Goal: Task Accomplishment & Management: Manage account settings

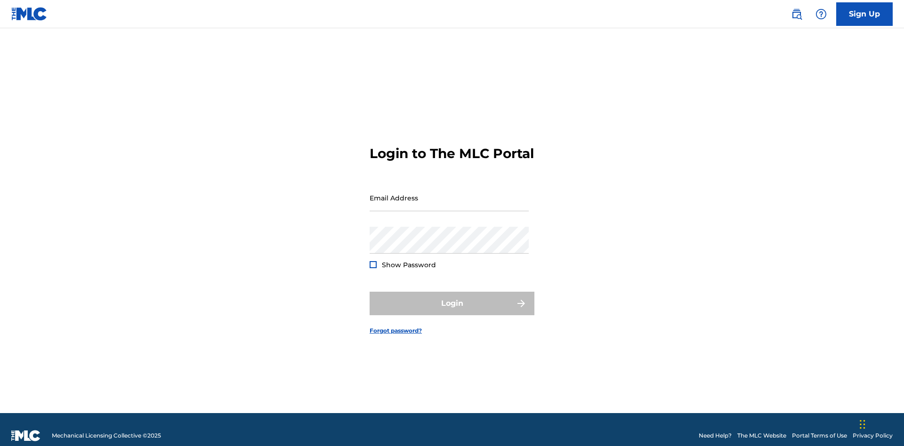
scroll to position [12, 0]
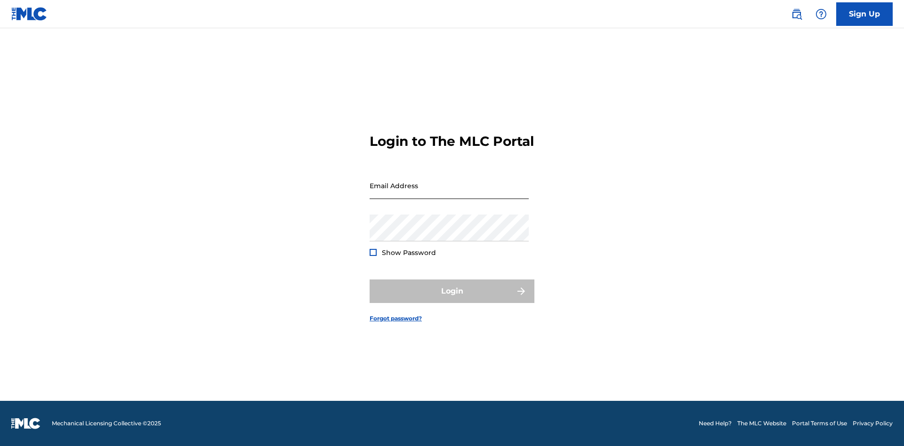
click at [449, 193] on input "Email Address" at bounding box center [449, 185] width 159 height 27
type input "Duke.McTesterson@gmail.com"
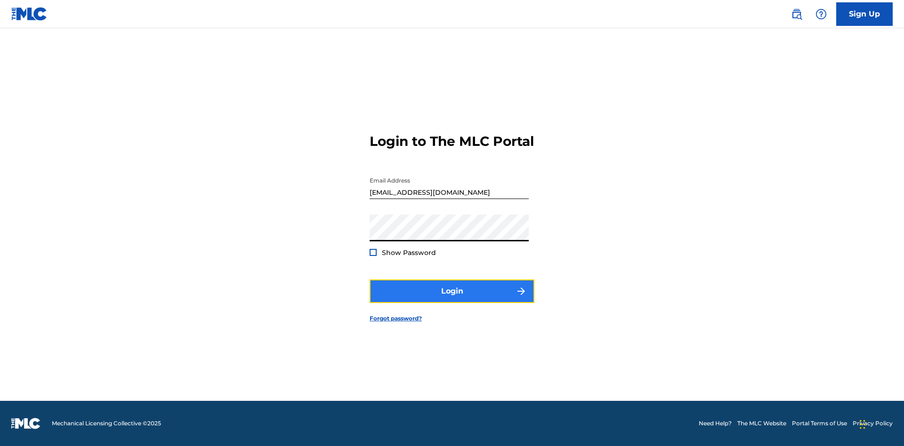
click at [452, 299] on button "Login" at bounding box center [452, 292] width 165 height 24
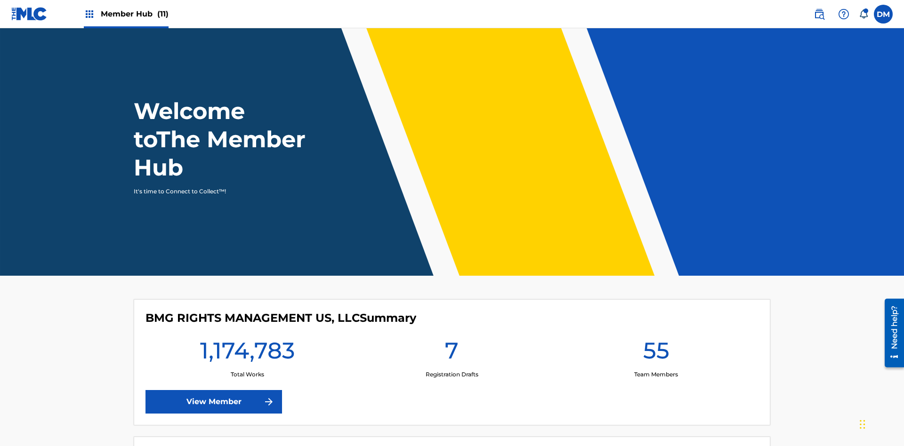
scroll to position [40, 0]
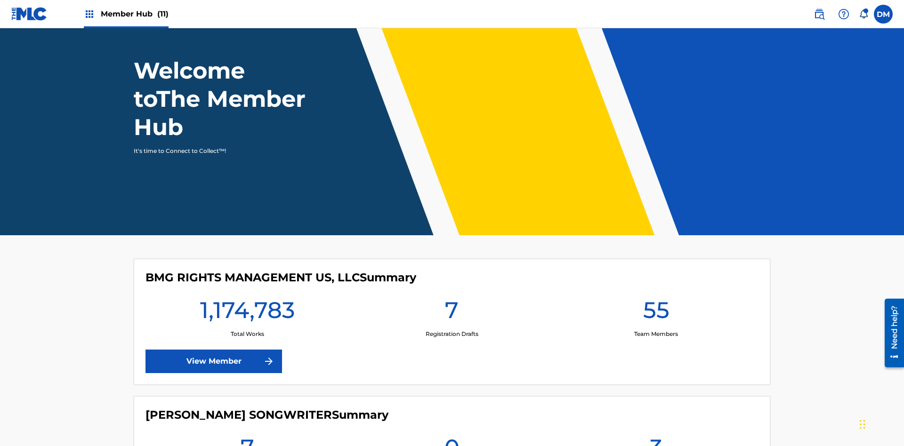
click at [126, 14] on span "Member Hub (11)" at bounding box center [135, 13] width 68 height 11
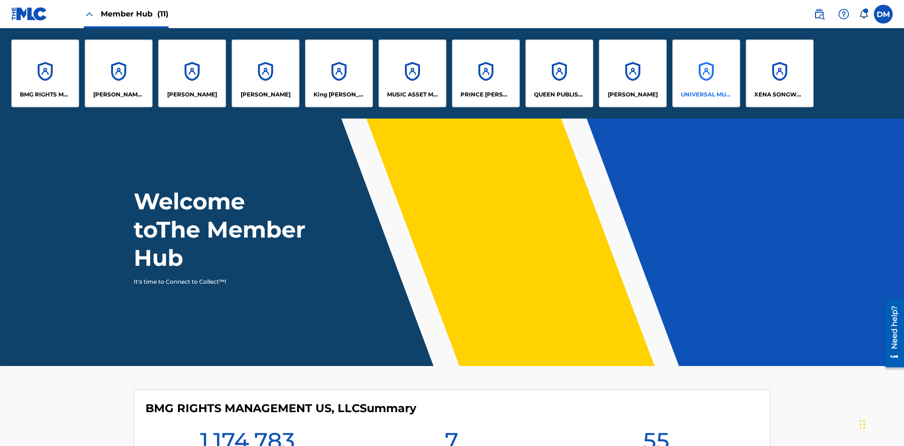
click at [706, 95] on p "UNIVERSAL MUSIC PUB GROUP" at bounding box center [706, 94] width 51 height 8
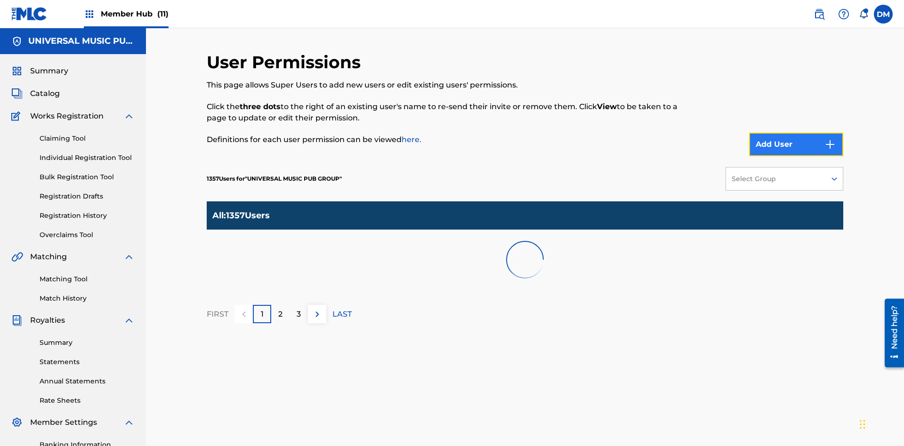
click at [796, 133] on button "Add User" at bounding box center [796, 145] width 94 height 24
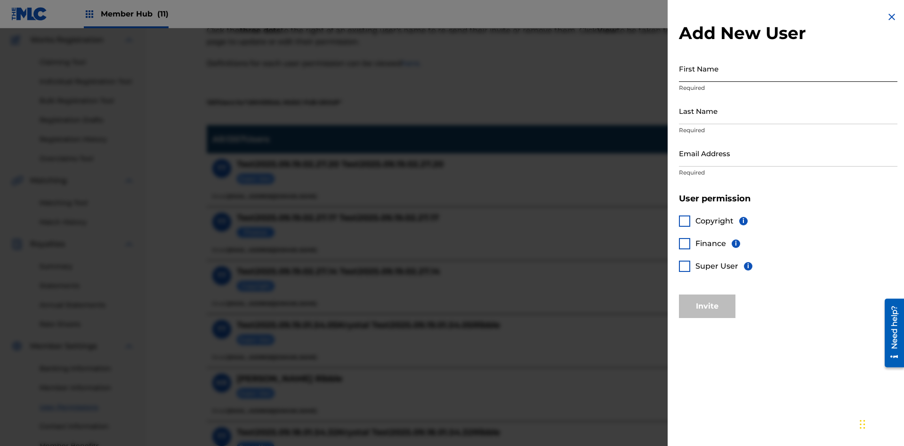
click at [788, 68] on input "First Name" at bounding box center [788, 68] width 218 height 27
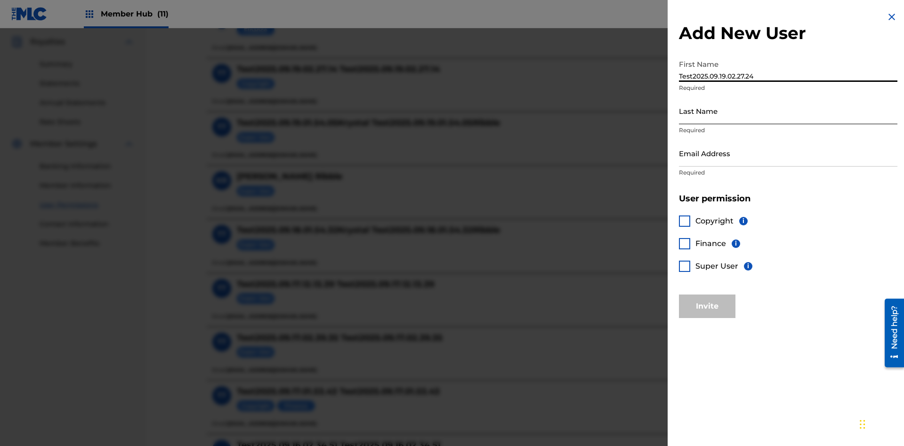
type input "Test2025.09.19.02.27.24"
click at [788, 111] on input "Last Name" at bounding box center [788, 110] width 218 height 27
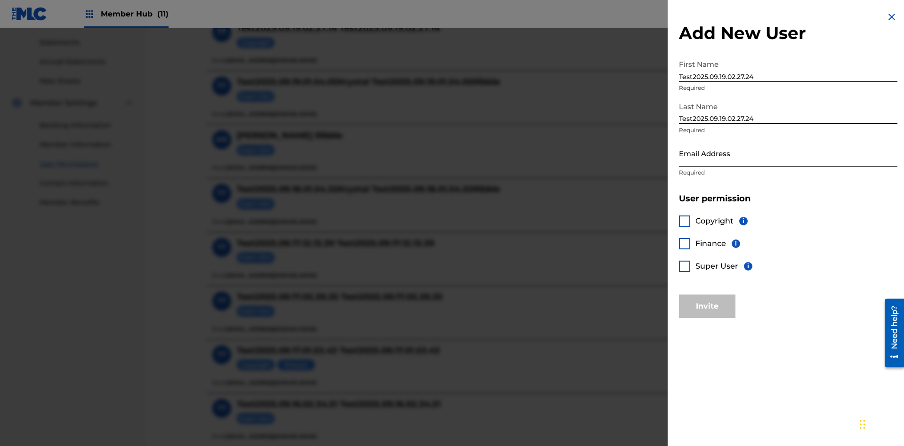
type input "Test2025.09.19.02.27.24"
click at [788, 153] on input "Email Address" at bounding box center [788, 153] width 218 height 27
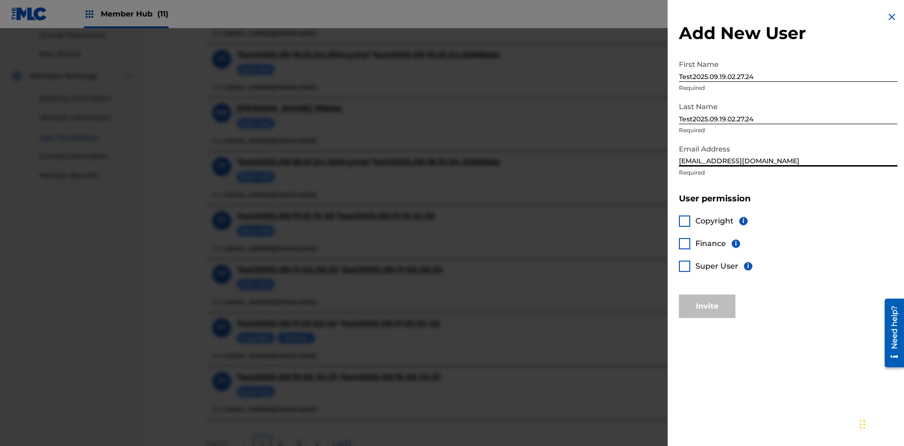
type input "cc7942e7-5de0-4335-8023-b7bace1f9f2a@mailslurp.biz"
click at [684, 266] on div at bounding box center [684, 266] width 11 height 11
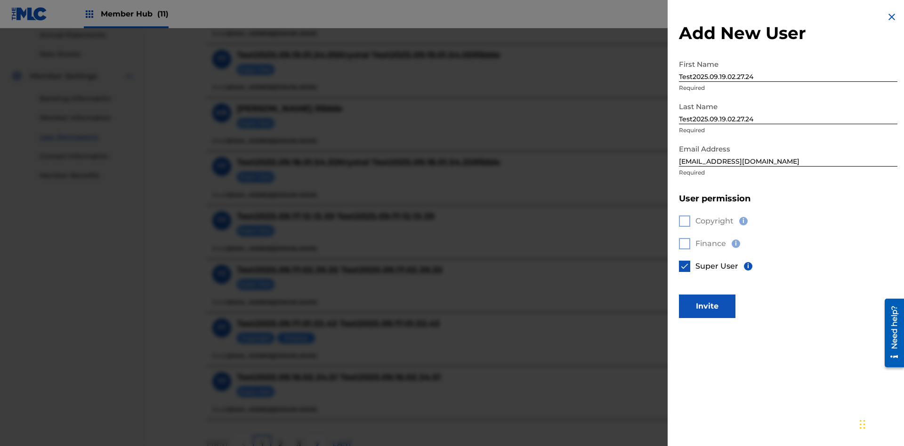
scroll to position [426, 0]
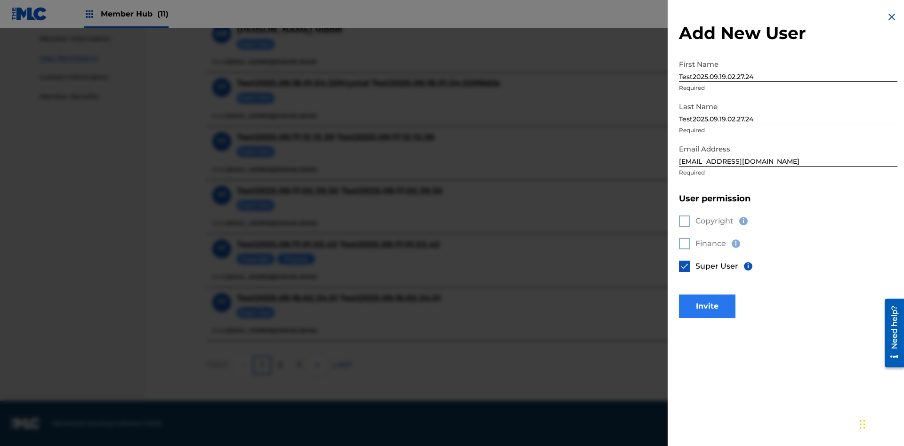
click at [707, 306] on button "Invite" at bounding box center [707, 307] width 56 height 24
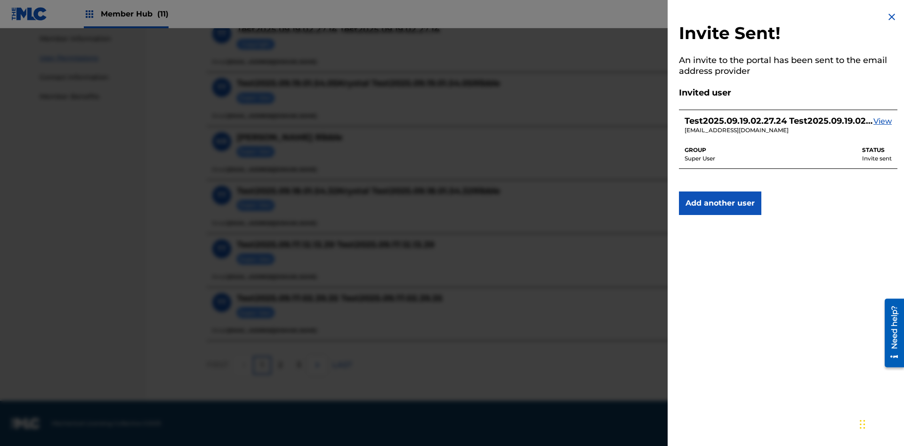
click at [892, 17] on img at bounding box center [891, 16] width 11 height 11
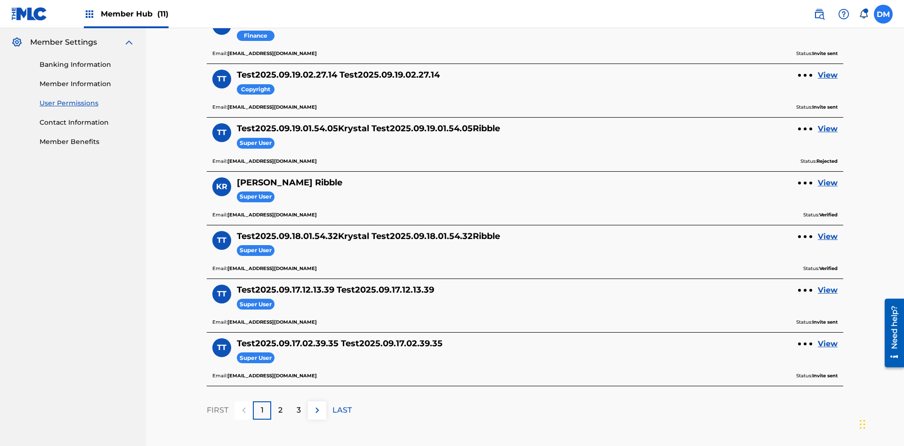
click at [883, 14] on label at bounding box center [883, 14] width 19 height 19
click at [883, 14] on input "DM Duke McTesterson duke.mctesterson@gmail.com Notification Preferences Profile…" at bounding box center [883, 14] width 0 height 0
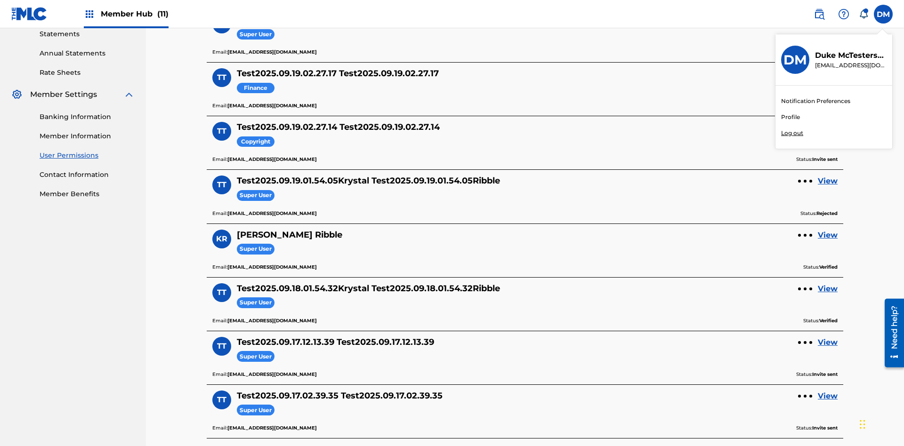
click at [792, 133] on p "Log out" at bounding box center [792, 133] width 22 height 8
click at [883, 14] on input "DM Duke McTesterson duke.mctesterson@gmail.com Notification Preferences Profile…" at bounding box center [883, 14] width 0 height 0
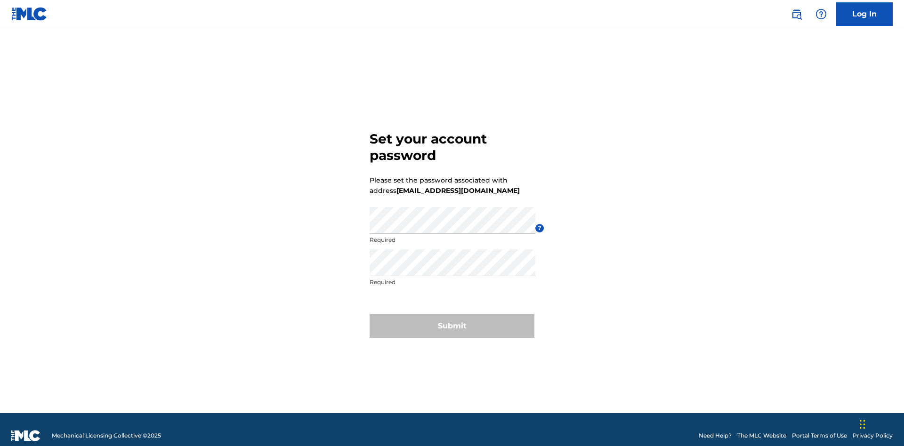
scroll to position [12, 0]
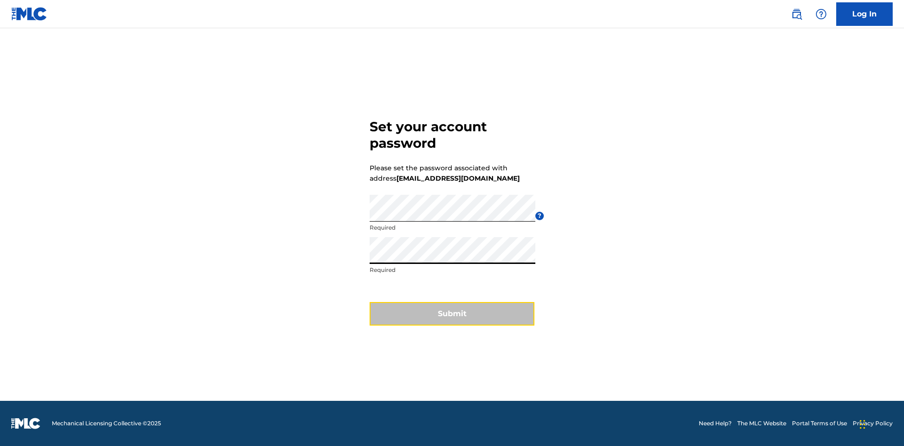
click at [452, 320] on button "Submit" at bounding box center [452, 314] width 165 height 24
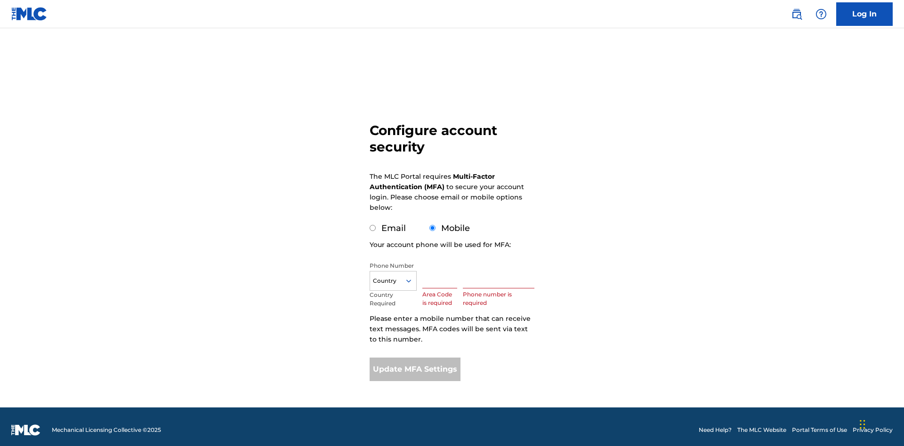
scroll to position [9, 0]
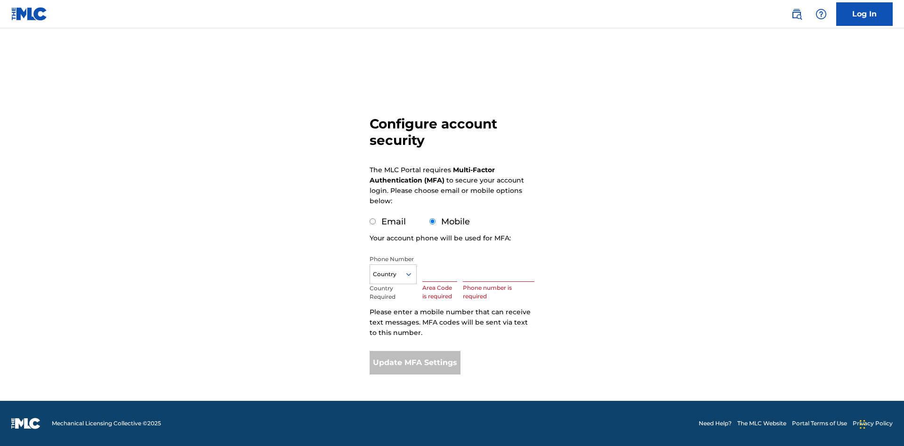
click at [433, 222] on input "Mobile" at bounding box center [432, 221] width 6 height 6
click at [412, 274] on icon at bounding box center [408, 274] width 8 height 8
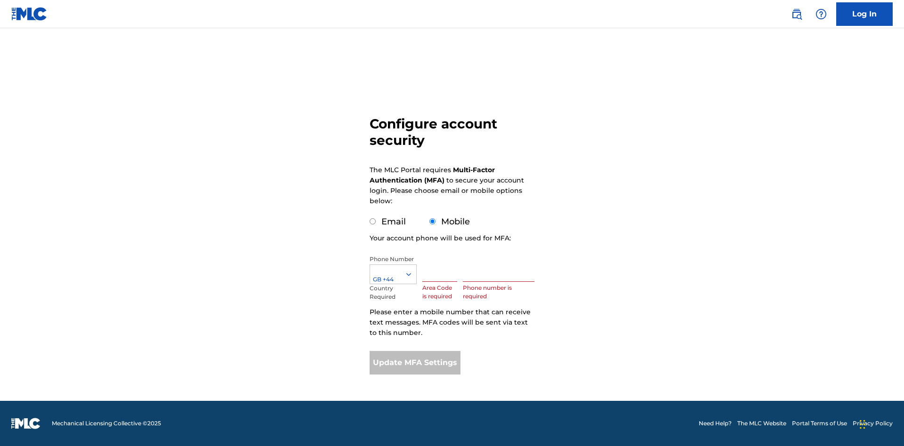
scroll to position [0, 0]
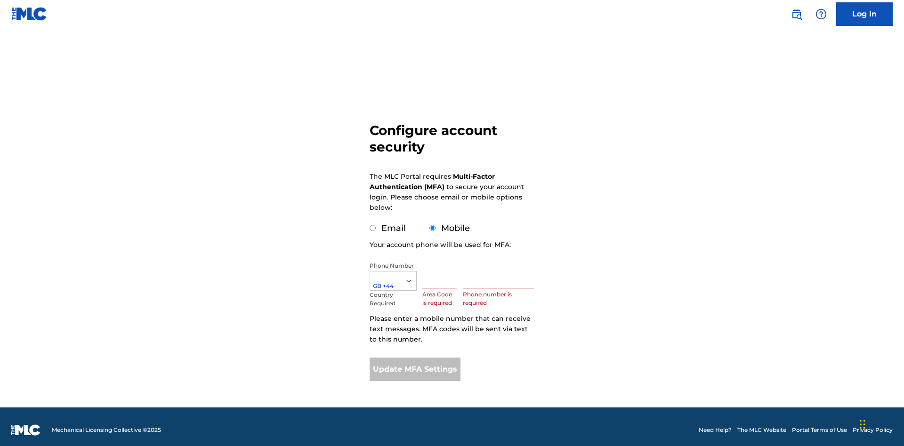
click at [442, 268] on input "text" at bounding box center [439, 275] width 35 height 27
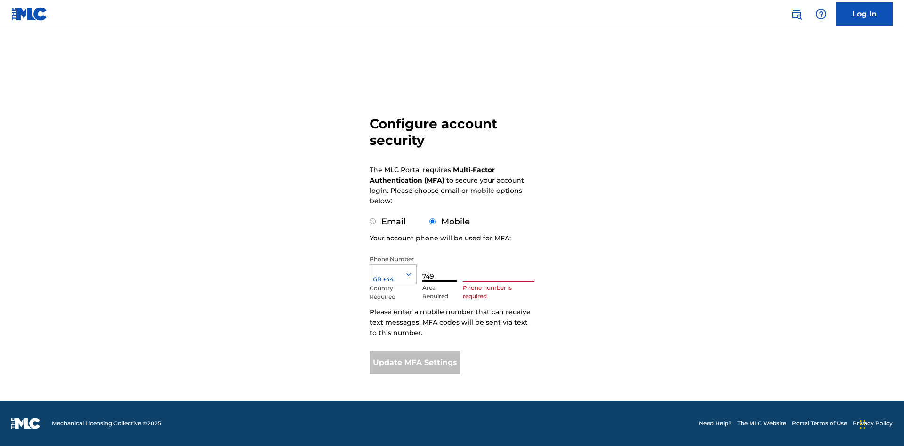
type input "749"
click at [500, 268] on input "text" at bounding box center [499, 268] width 72 height 27
type input "2881350"
click at [415, 363] on button "Update MFA Settings" at bounding box center [415, 363] width 91 height 24
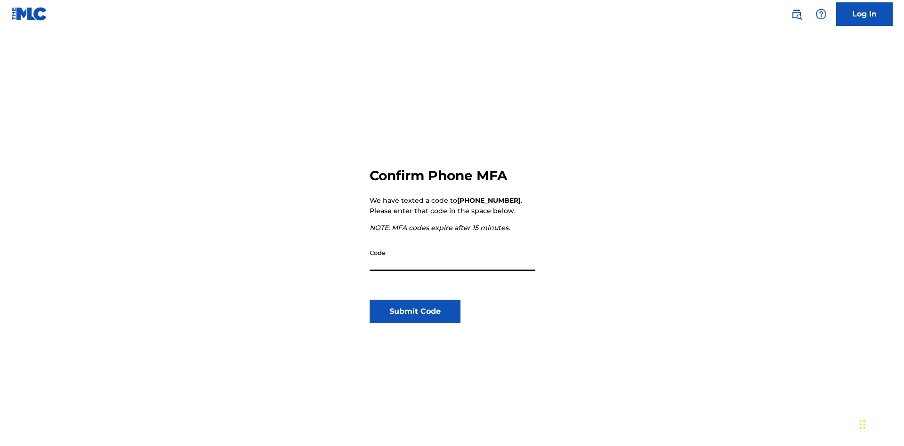
scroll to position [98, 0]
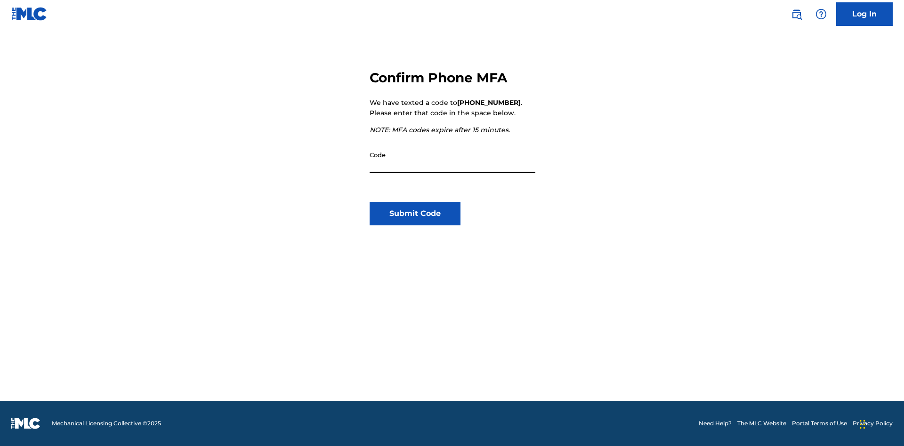
click at [452, 160] on input "Code" at bounding box center [453, 159] width 166 height 27
type input "169648"
click at [415, 214] on button "Submit Code" at bounding box center [415, 214] width 91 height 24
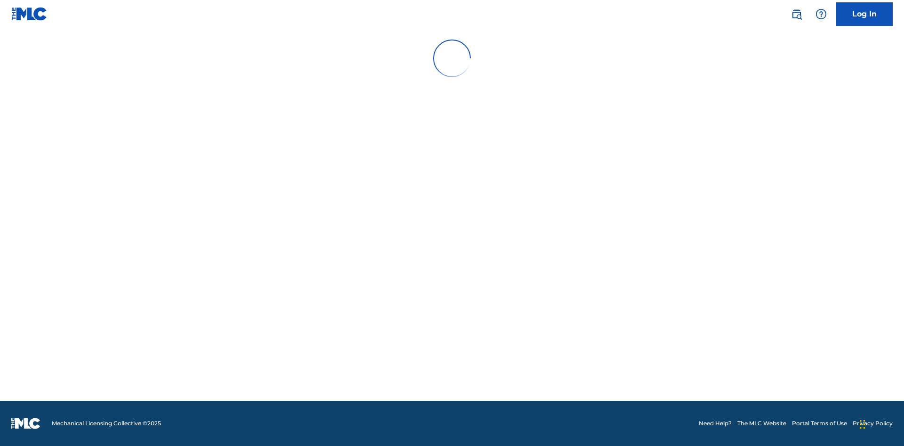
scroll to position [0, 0]
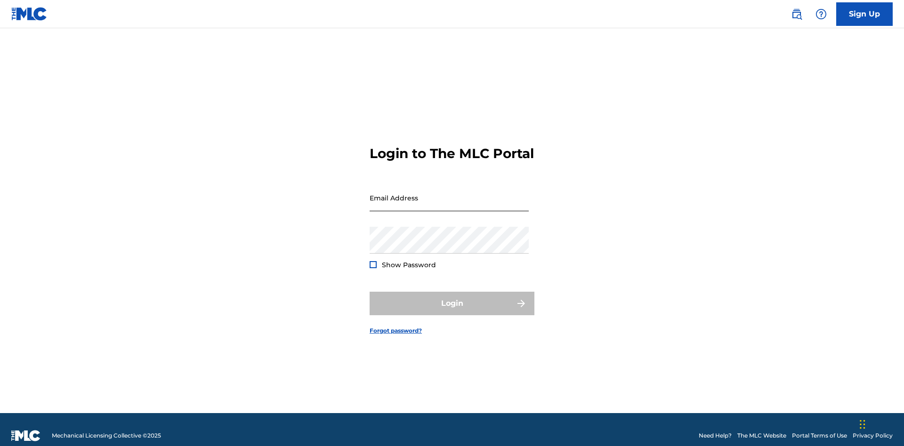
click at [449, 193] on input "Email Address" at bounding box center [449, 198] width 159 height 27
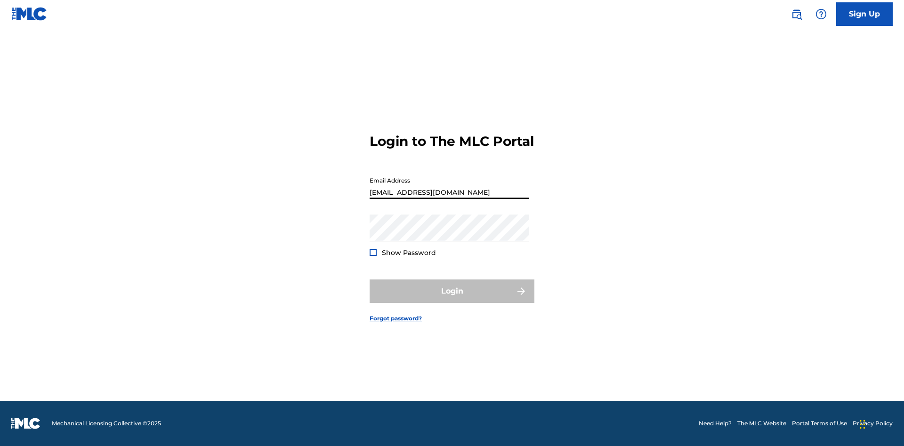
type input "[EMAIL_ADDRESS][DOMAIN_NAME]"
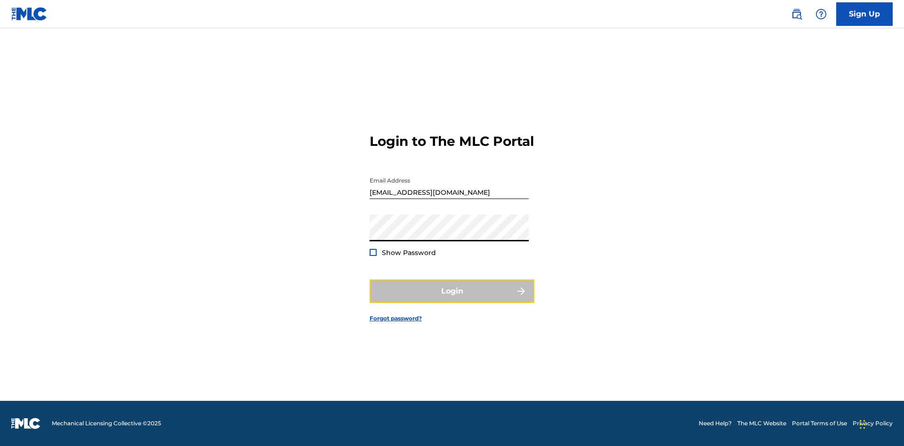
click at [452, 299] on button "Login" at bounding box center [452, 292] width 165 height 24
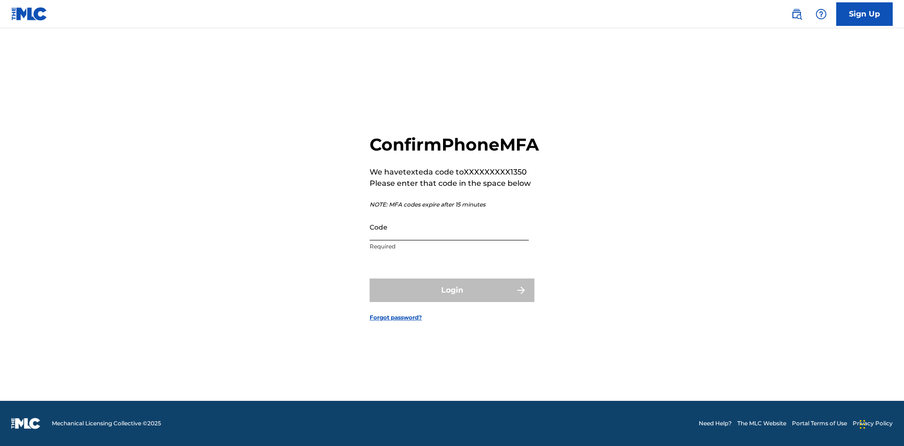
click at [449, 237] on input "Code" at bounding box center [449, 227] width 159 height 27
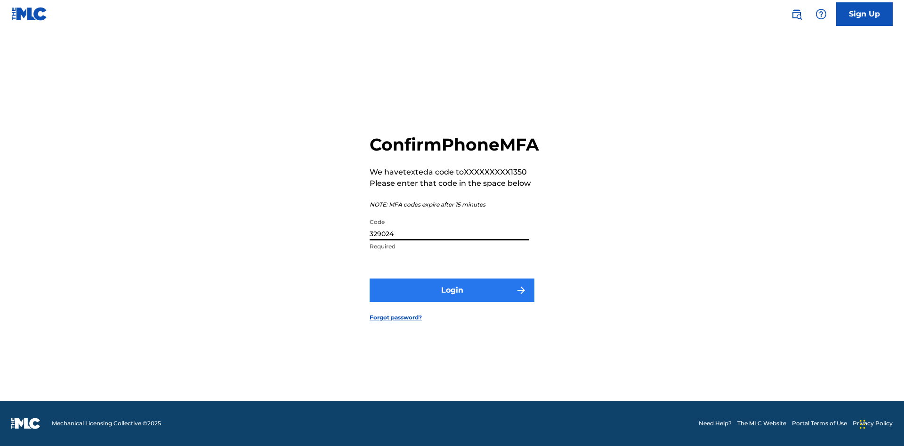
type input "329024"
click at [452, 301] on button "Login" at bounding box center [452, 291] width 165 height 24
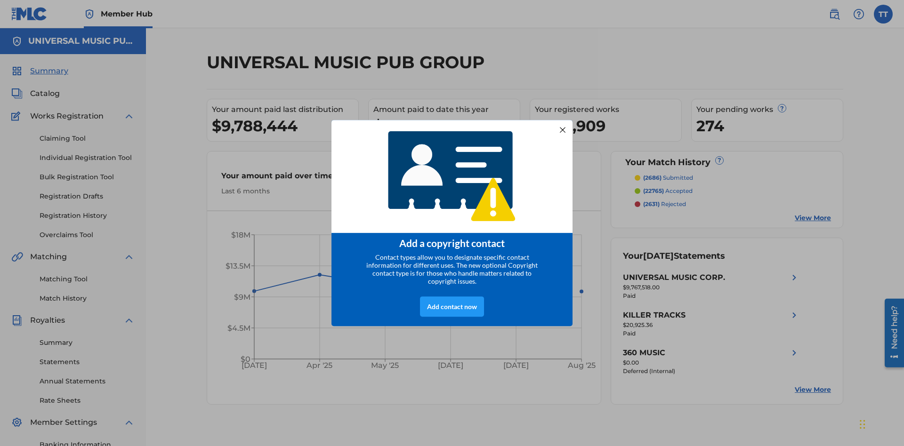
click at [563, 127] on div at bounding box center [562, 130] width 12 height 12
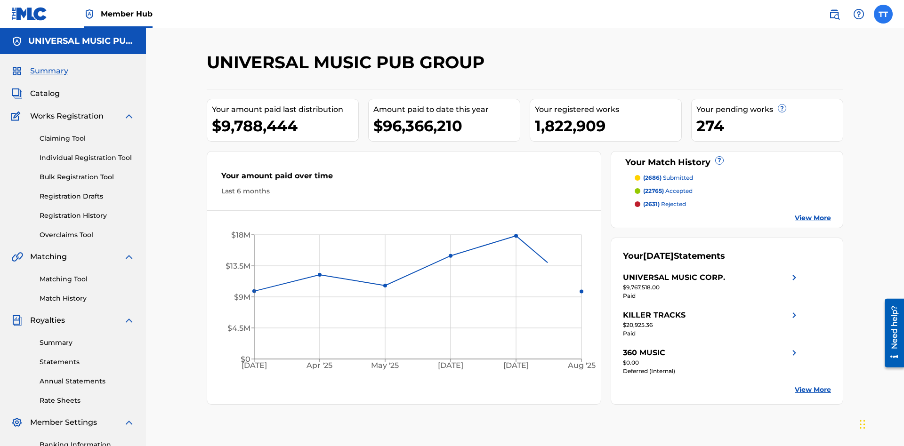
click at [883, 14] on label at bounding box center [883, 14] width 19 height 19
click at [883, 14] on input "TT Test2025.09.19.02.27.24 Test2025.09.19.02.27.24 cc7942e7-5de0-4335-8023-b7ba…" at bounding box center [883, 14] width 0 height 0
click at [790, 117] on link "Profile" at bounding box center [790, 117] width 19 height 8
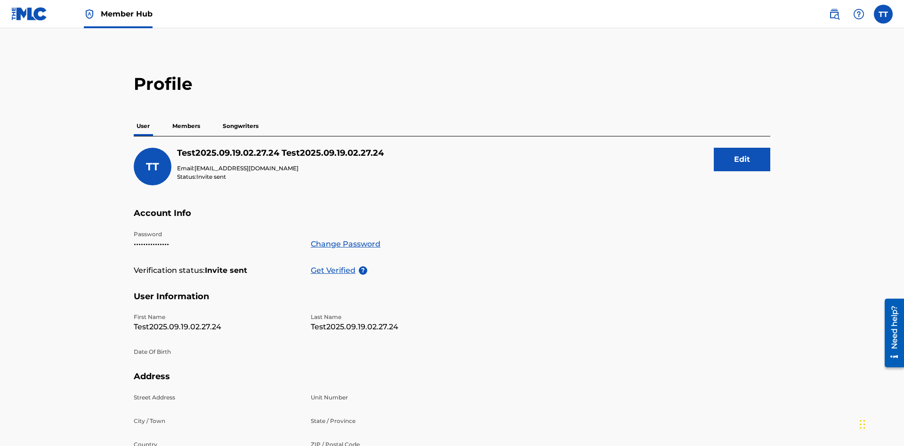
click at [186, 116] on p "Members" at bounding box center [185, 126] width 33 height 20
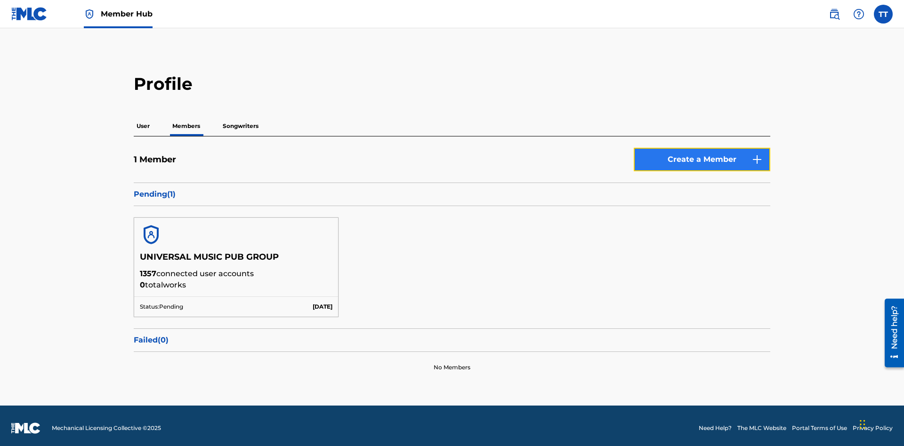
click at [702, 155] on button "Create a Member" at bounding box center [702, 160] width 137 height 24
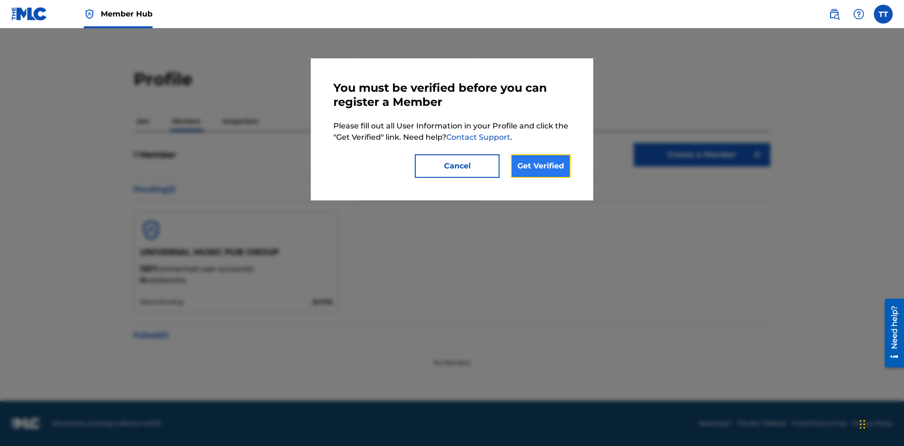
click at [540, 166] on link "Get Verified" at bounding box center [541, 166] width 60 height 24
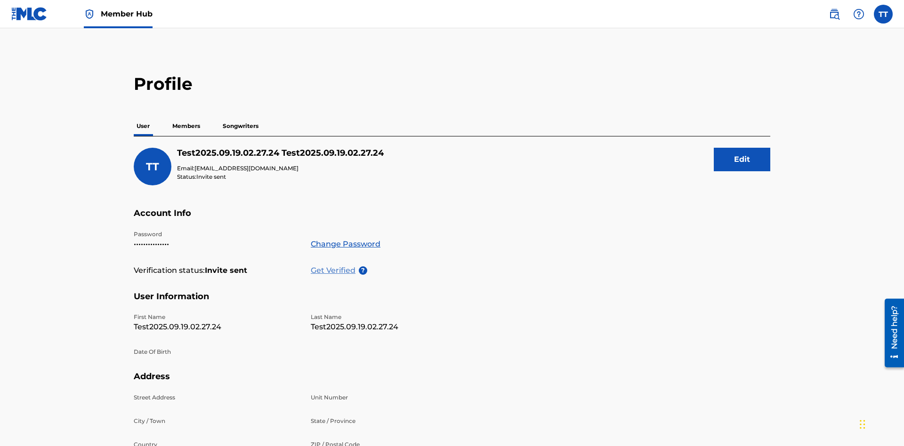
click at [335, 265] on p "Get Verified" at bounding box center [335, 270] width 48 height 11
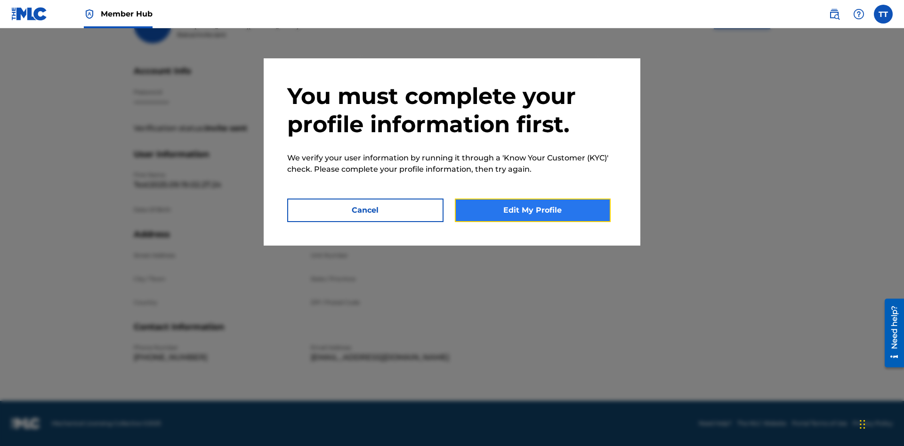
click at [532, 210] on button "Edit My Profile" at bounding box center [533, 211] width 156 height 24
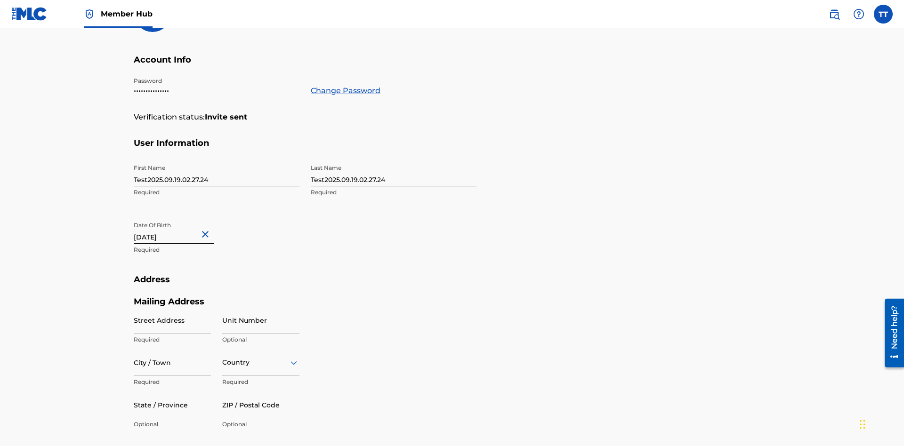
click at [217, 160] on input "Test2025.09.19.02.27.24" at bounding box center [217, 173] width 166 height 27
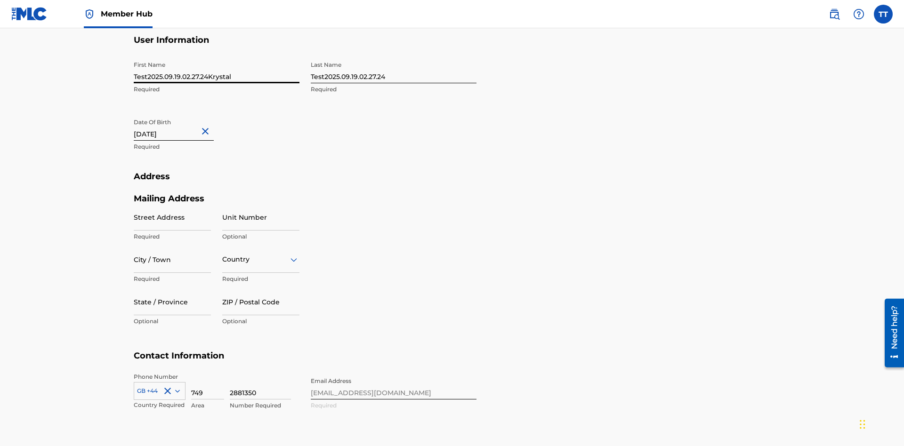
type input "Test2025.09.19.02.27.24Krystal"
click at [394, 70] on input "Test2025.09.19.02.27.24" at bounding box center [394, 69] width 166 height 27
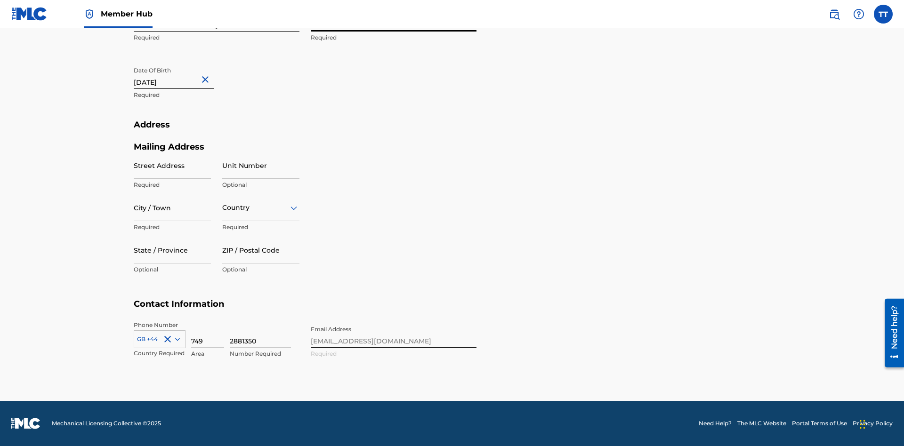
type input "Test2025.09.19.02.27.24Ribble"
click at [181, 76] on input "September 19 2012" at bounding box center [174, 75] width 80 height 27
select select "8"
select select "2012"
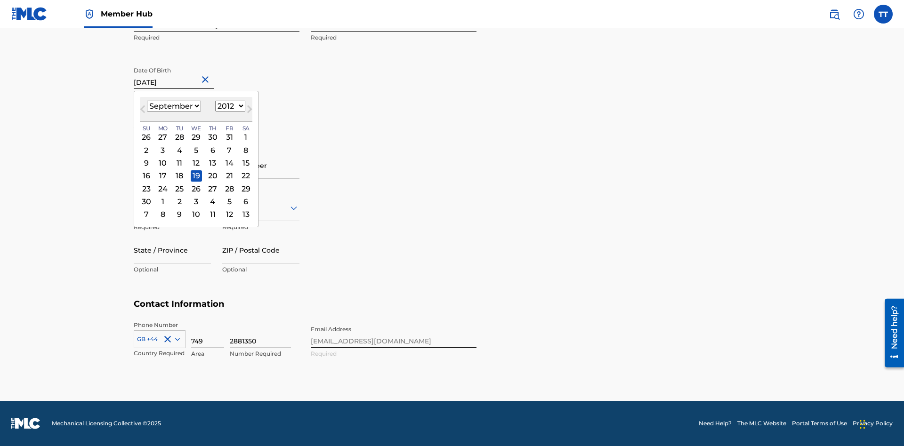
click at [173, 106] on select "January February March April May June July August September October November De…" at bounding box center [174, 106] width 54 height 11
select select "0"
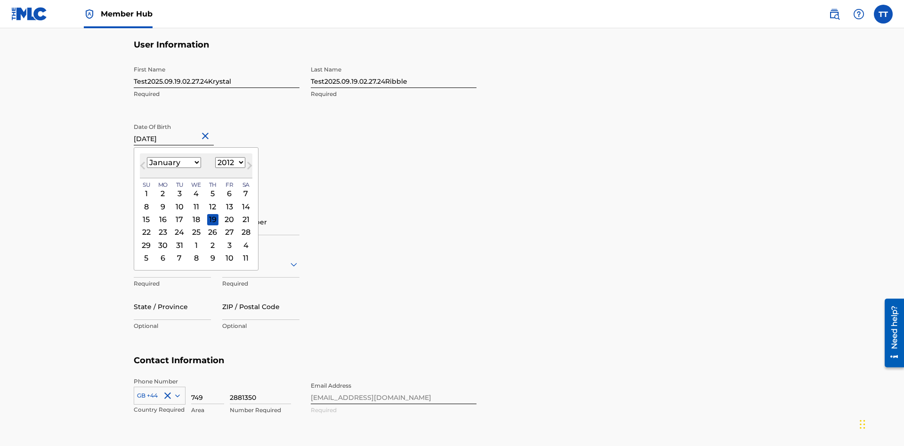
click at [229, 163] on select "1900 1901 1902 1903 1904 1905 1906 1907 1908 1909 1910 1911 1912 1913 1914 1915…" at bounding box center [230, 162] width 30 height 11
select select "1985"
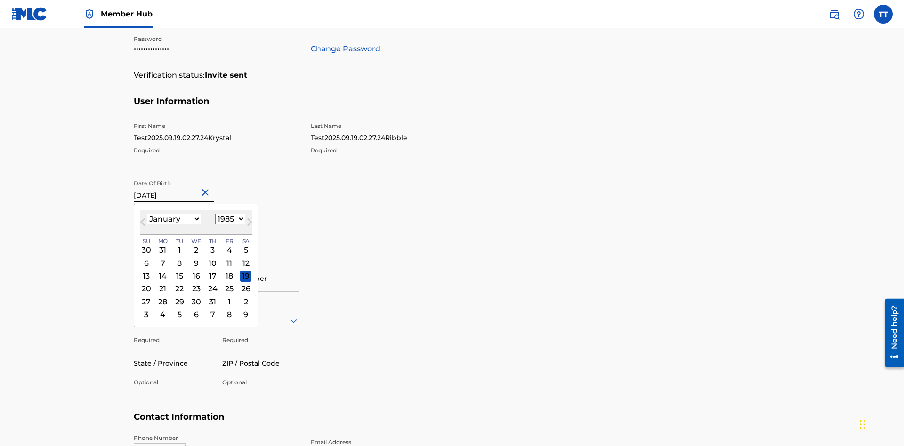
click at [229, 219] on select "1900 1901 1902 1903 1904 1905 1906 1907 1908 1909 1910 1911 1912 1913 1914 1915…" at bounding box center [230, 219] width 30 height 11
click at [179, 257] on div "8" at bounding box center [179, 262] width 11 height 11
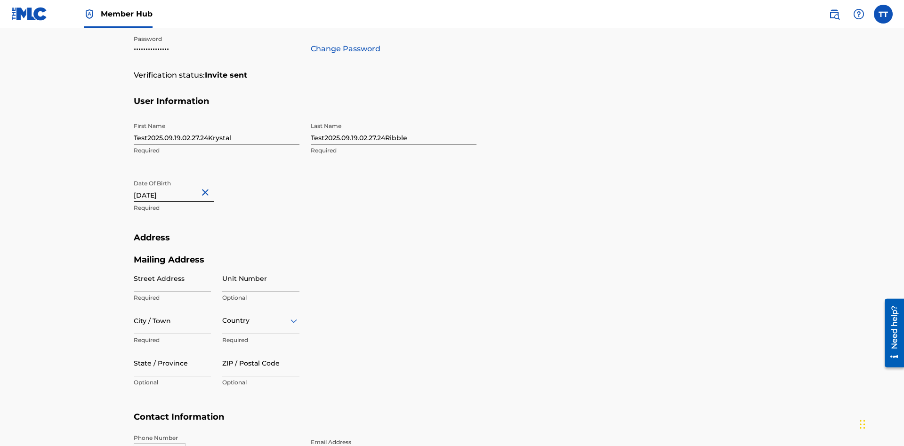
type input "January 8 1985"
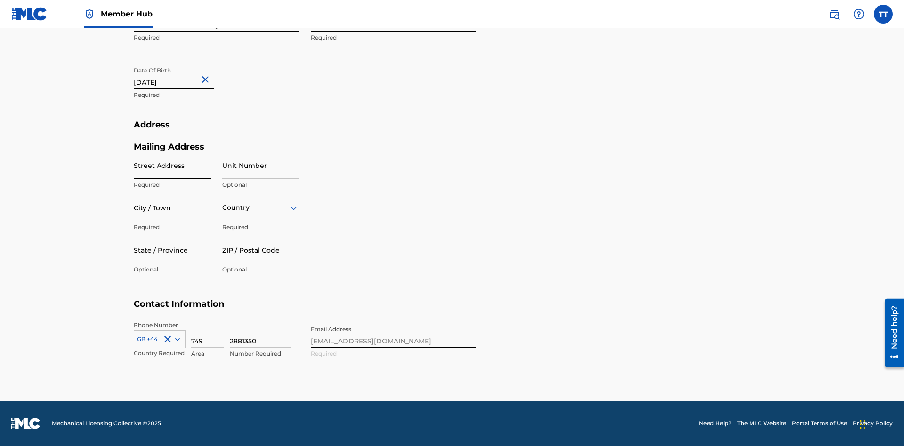
click at [172, 165] on input "Street Address" at bounding box center [172, 165] width 77 height 27
type input "9909 Elks Run Rd"
click at [172, 208] on input "City / Town" at bounding box center [172, 207] width 77 height 27
type input "Roseville"
click at [223, 208] on input "text" at bounding box center [223, 208] width 2 height 10
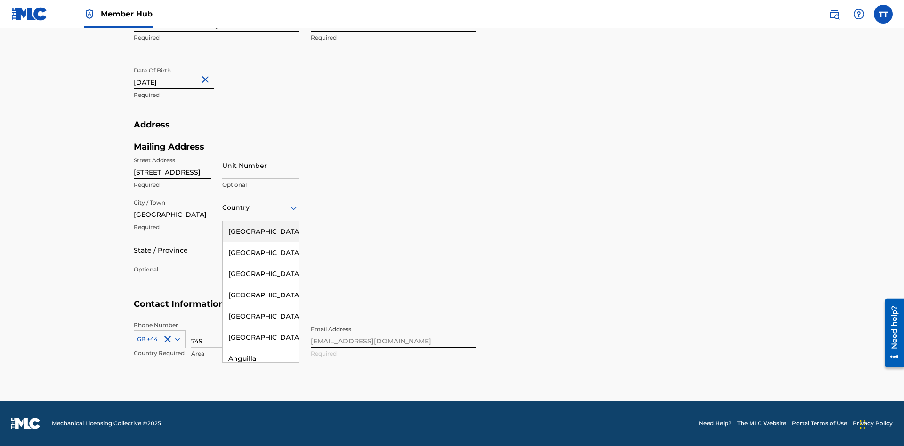
click at [261, 232] on div "United States" at bounding box center [261, 231] width 76 height 21
click at [172, 250] on div at bounding box center [172, 250] width 77 height 12
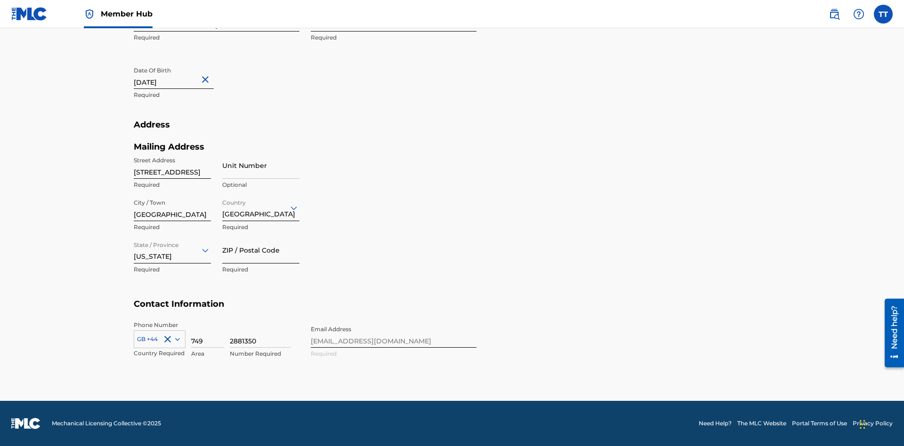
click at [261, 250] on input "ZIP / Postal Code" at bounding box center [260, 250] width 77 height 27
type input "43777"
click at [176, 339] on icon at bounding box center [177, 339] width 5 height 3
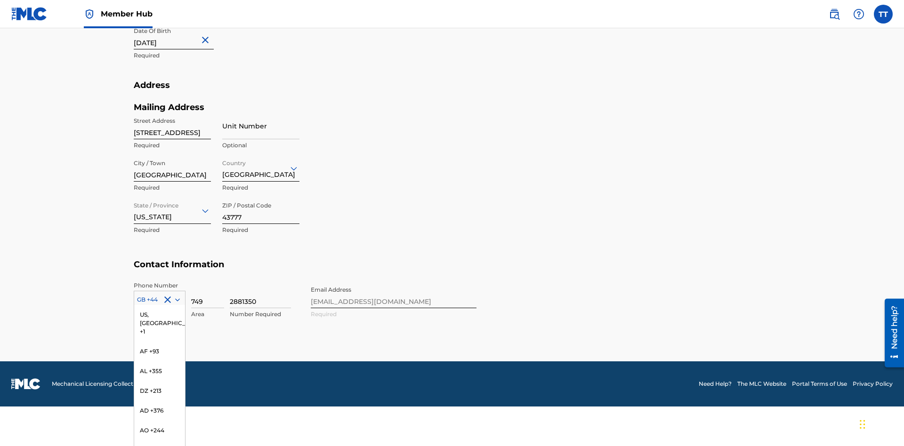
scroll to position [3938, 0]
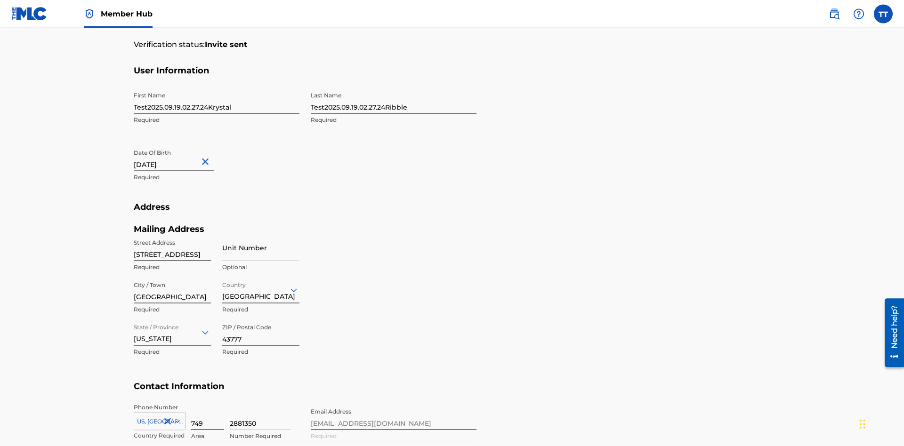
click at [208, 403] on input "749" at bounding box center [207, 416] width 33 height 27
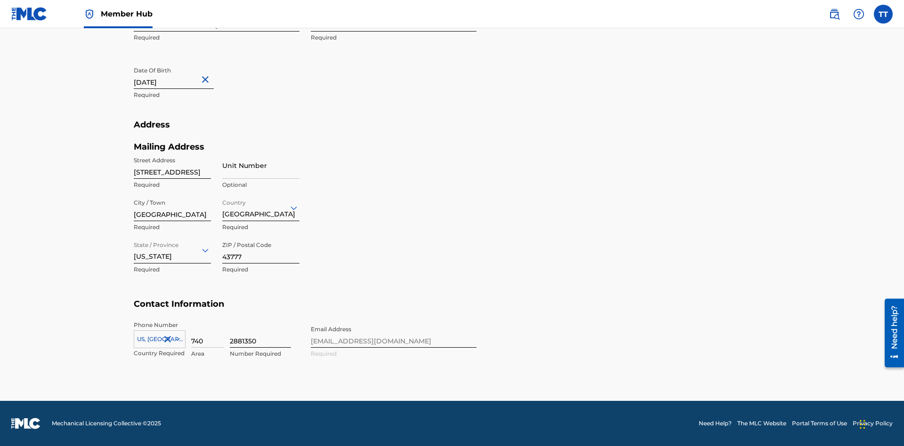
type input "740"
click at [260, 334] on input "2881350" at bounding box center [260, 334] width 61 height 27
